Goal: Check status: Check status

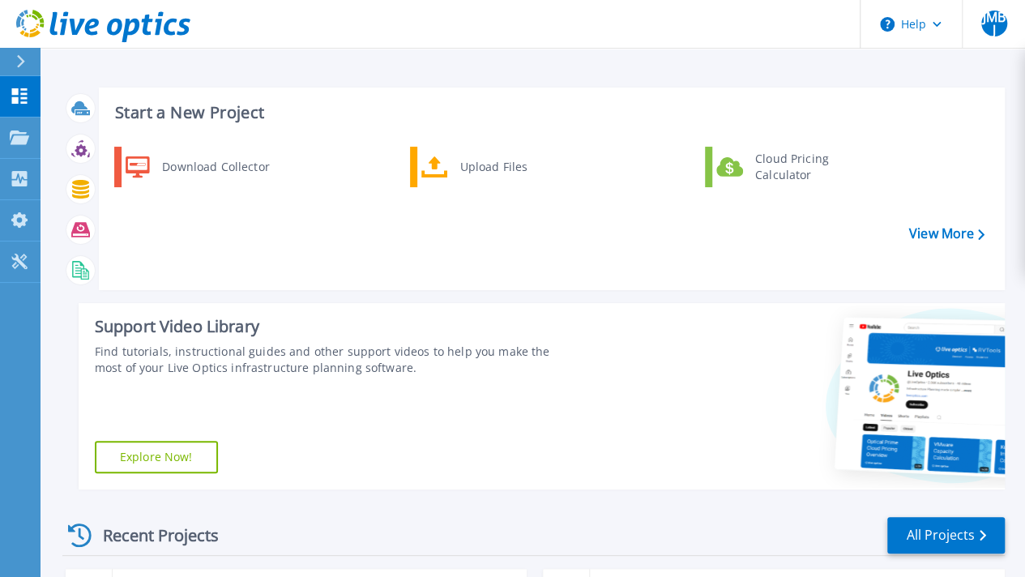
scroll to position [504, 0]
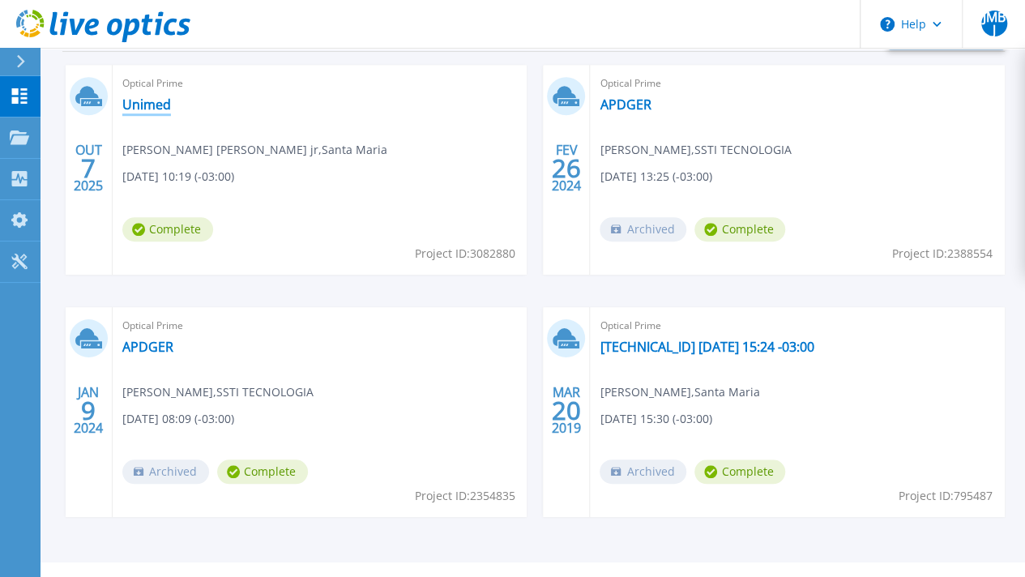
click at [156, 101] on link "Unimed" at bounding box center [146, 104] width 49 height 16
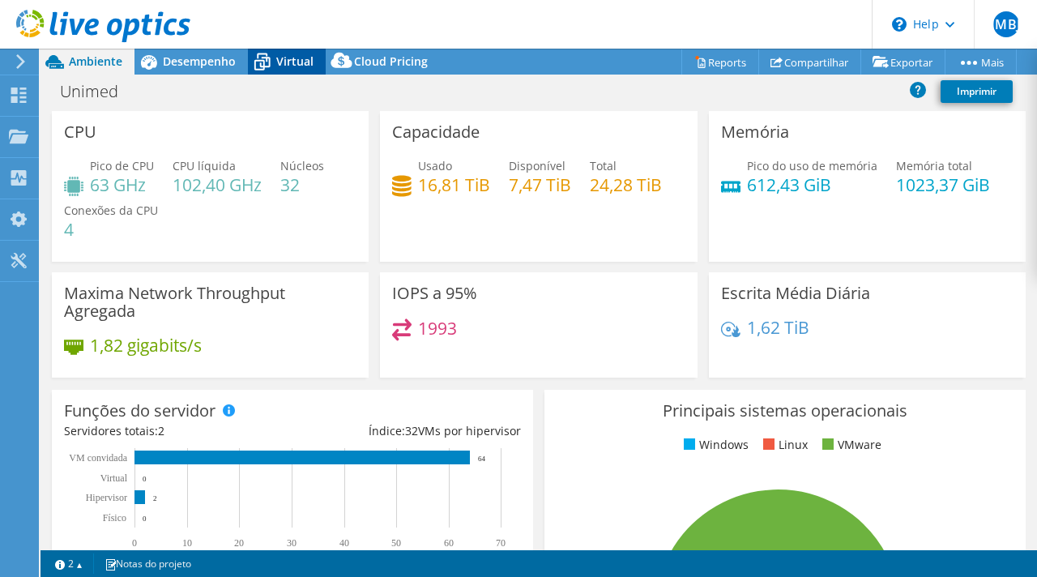
click at [301, 62] on span "Virtual" at bounding box center [294, 60] width 37 height 15
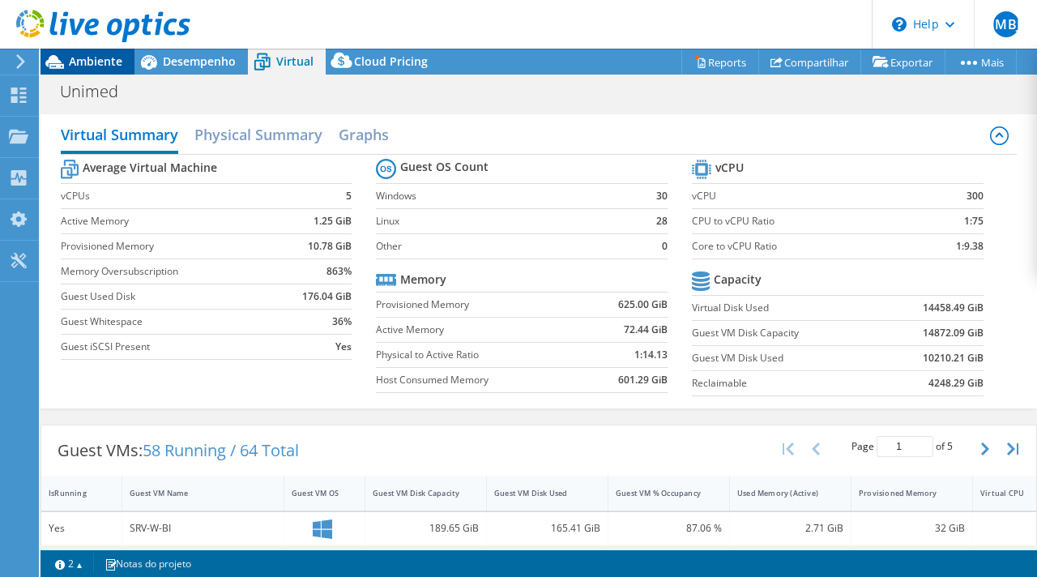
click at [89, 67] on span "Ambiente" at bounding box center [95, 60] width 53 height 15
